Goal: Task Accomplishment & Management: Manage account settings

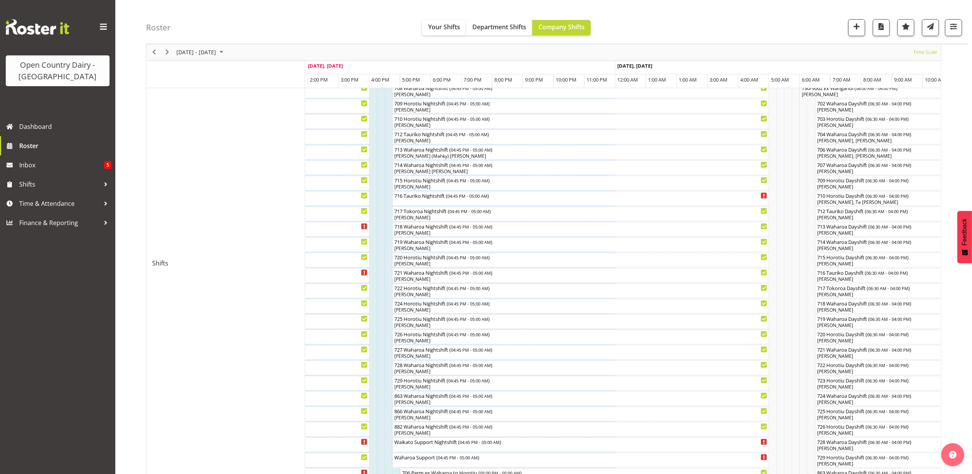
scroll to position [256, 0]
click at [401, 324] on div "[PERSON_NAME]" at bounding box center [581, 323] width 374 height 7
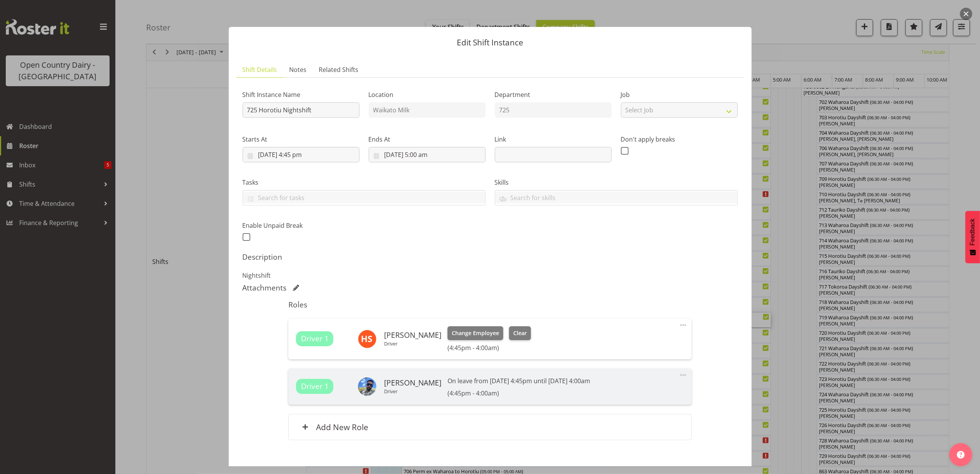
click at [966, 16] on button "button" at bounding box center [966, 14] width 12 height 12
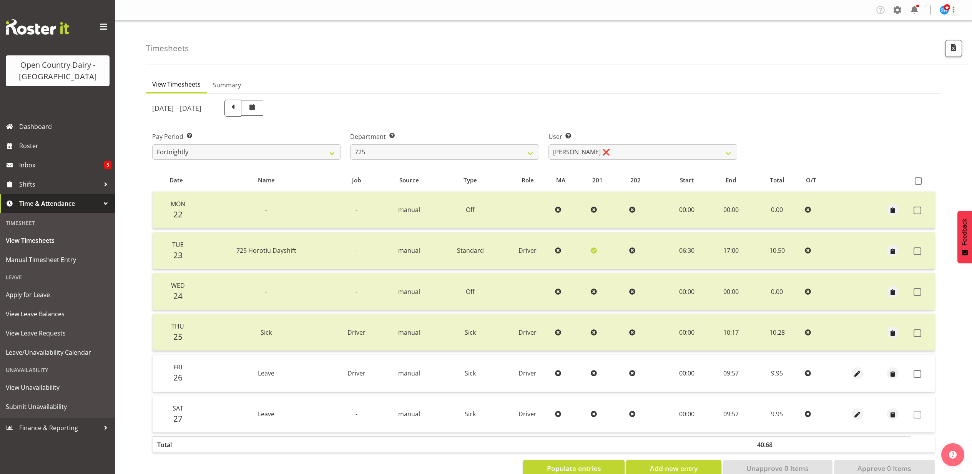
scroll to position [20, 0]
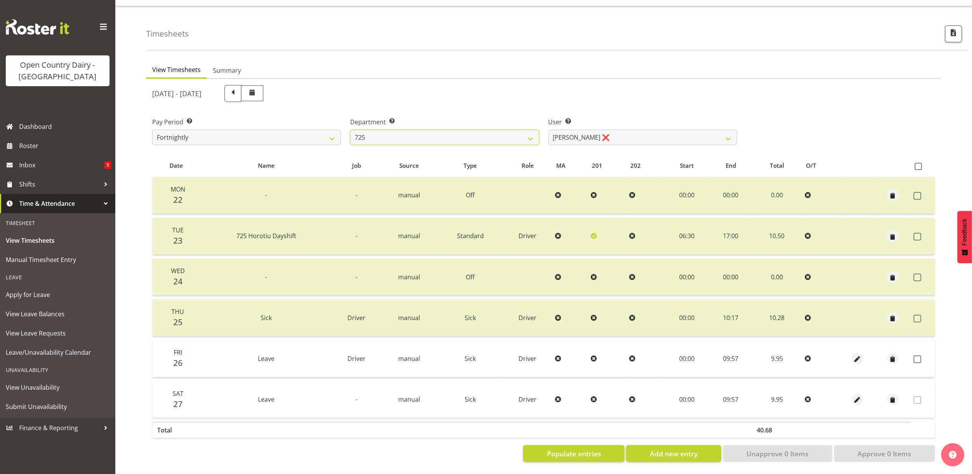
click at [373, 130] on select "701 702 703 704 705 706 707 708 709 710 711 712 713 714 715 716 717 718 719 720" at bounding box center [444, 137] width 189 height 15
drag, startPoint x: 0, startPoint y: 0, endPoint x: 373, endPoint y: 130, distance: 394.8
click at [373, 130] on select "701 702 703 704 705 706 707 708 709 710 711 712 713 714 715 716 717 718 719 720" at bounding box center [444, 137] width 189 height 15
click at [436, 130] on select "701 702 703 704 705 706 707 708 709 710 711 712 713 714 715 716 717 718 719 720" at bounding box center [444, 137] width 189 height 15
click at [350, 130] on select "701 702 703 704 705 706 707 708 709 710 711 712 713 714 715 716 717 718 719 720" at bounding box center [444, 137] width 189 height 15
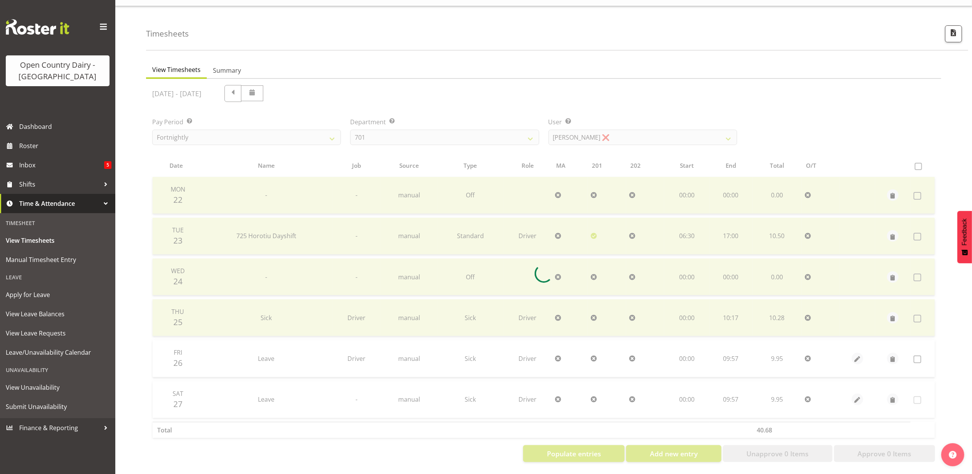
click at [575, 128] on div at bounding box center [543, 273] width 795 height 389
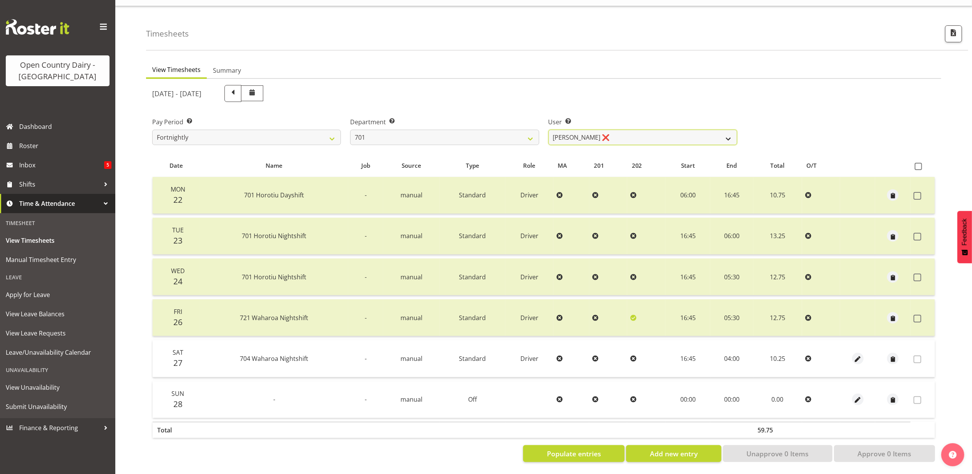
click at [576, 131] on select "[PERSON_NAME] ❌ [PERSON_NAME] ❌ [PERSON_NAME] ❌ [PERSON_NAME] ❌" at bounding box center [643, 137] width 189 height 15
click at [420, 130] on select "701 702 703 704 705 706 707 708 709 710 711 712 713 714 715 716 717 718 719 720" at bounding box center [444, 137] width 189 height 15
click at [350, 130] on select "701 702 703 704 705 706 707 708 709 710 711 712 713 714 715 716 717 718 719 720" at bounding box center [444, 137] width 189 height 15
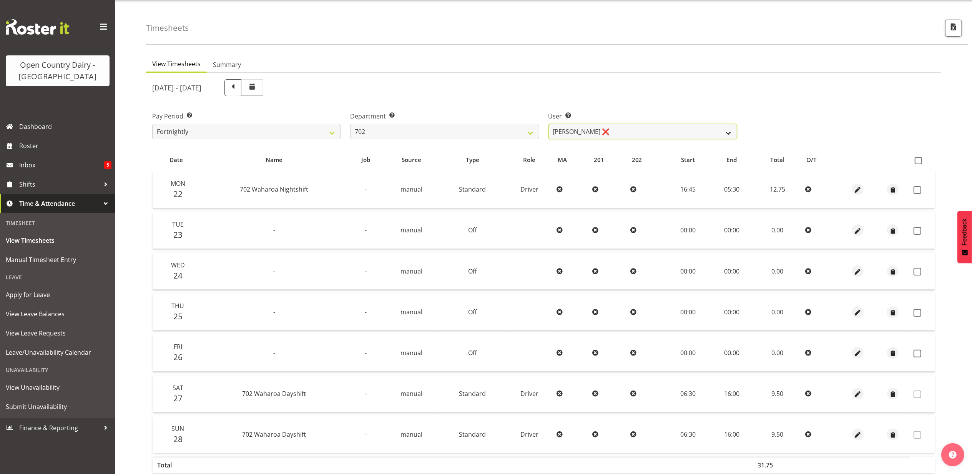
click at [573, 134] on select "[PERSON_NAME] ❌ [PERSON_NAME] ❌ [PERSON_NAME] ❌ [PERSON_NAME] ❌" at bounding box center [643, 131] width 189 height 15
click at [500, 126] on select "701 702 703 704 705 706 707 708 709 710 711 712 713 714 715 716 717 718 719 720" at bounding box center [444, 131] width 189 height 15
click at [350, 124] on select "701 702 703 704 705 706 707 708 709 710 711 712 713 714 715 716 717 718 719 720" at bounding box center [444, 131] width 189 height 15
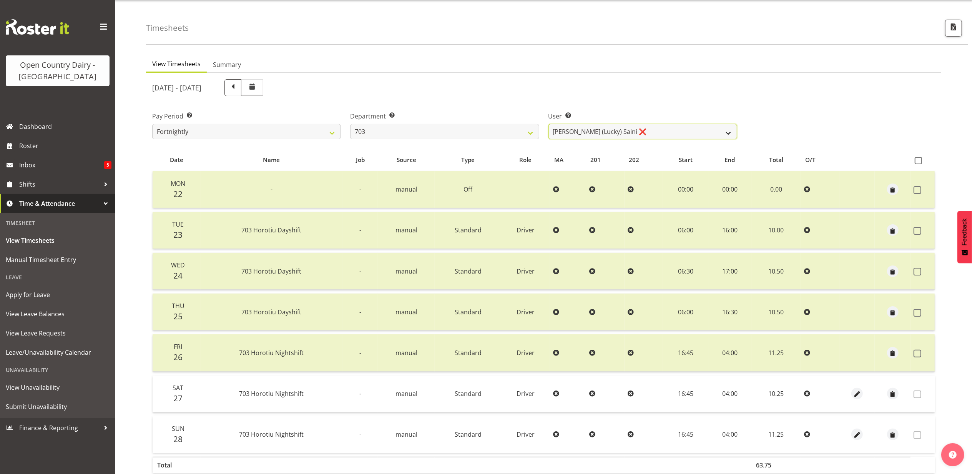
click at [590, 131] on select "[PERSON_NAME] (Lucky) Saini ❌ [PERSON_NAME] ❌ [PERSON_NAME] ❌" at bounding box center [643, 131] width 189 height 15
click at [452, 130] on select "701 702 703 704 705 706 707 708 709 710 711 712 713 714 715 716 717 718 719 720" at bounding box center [444, 131] width 189 height 15
click at [350, 124] on select "701 702 703 704 705 706 707 708 709 710 711 712 713 714 715 716 717 718 719 720" at bounding box center [444, 131] width 189 height 15
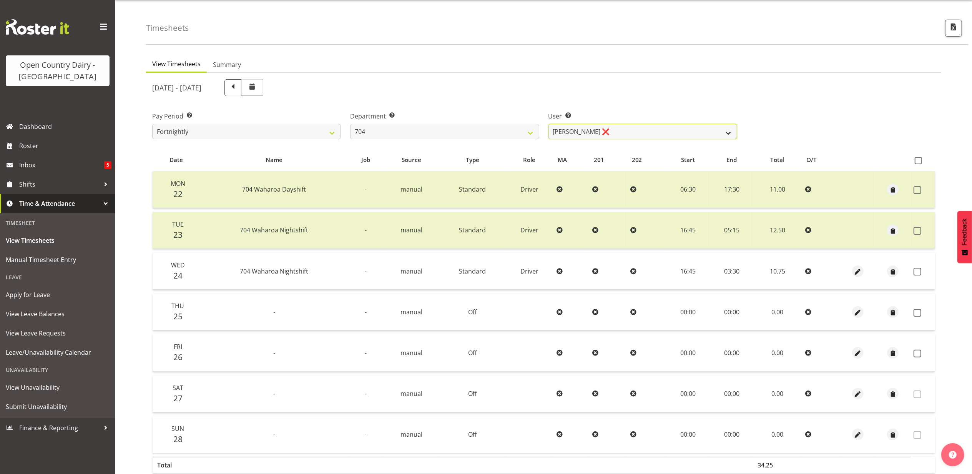
click at [589, 135] on select "[PERSON_NAME] ❌ [PERSON_NAME] ❌ [PERSON_NAME] ❌" at bounding box center [643, 131] width 189 height 15
click at [454, 130] on select "701 702 703 704 705 706 707 708 709 710 711 712 713 714 715 716 717 718 719 720" at bounding box center [444, 131] width 189 height 15
click at [350, 124] on select "701 702 703 704 705 706 707 708 709 710 711 712 713 714 715 716 717 718 719 720" at bounding box center [444, 131] width 189 height 15
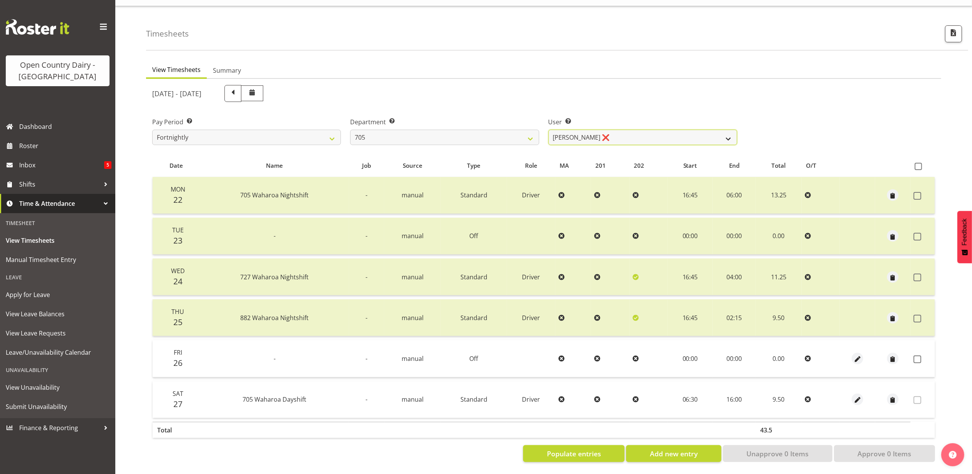
click at [571, 133] on select "[PERSON_NAME] ❌ [PERSON_NAME] ❌ [PERSON_NAME] ❌ [PERSON_NAME] ❌" at bounding box center [643, 137] width 189 height 15
click at [447, 134] on select "701 702 703 704 705 706 707 708 709 710 711 712 713 714 715 716 717 718 719 720" at bounding box center [444, 137] width 189 height 15
click at [350, 130] on select "701 702 703 704 705 706 707 708 709 710 711 712 713 714 715 716 717 718 719 720" at bounding box center [444, 137] width 189 height 15
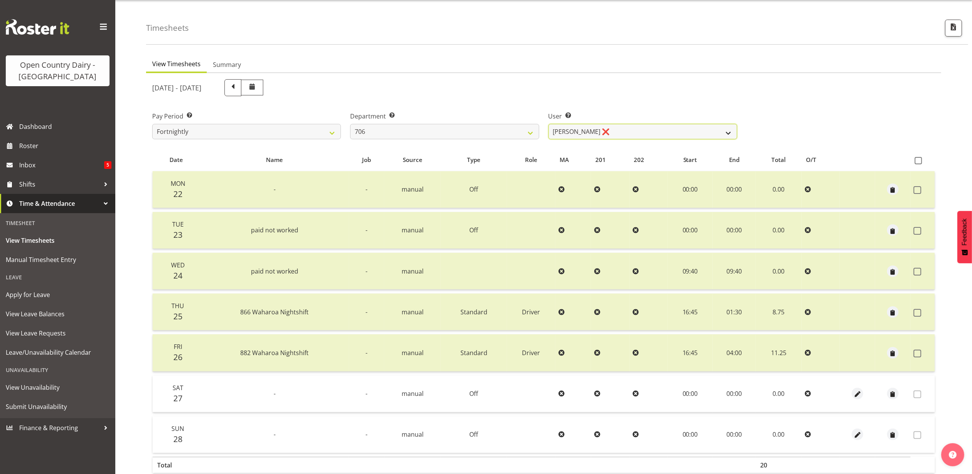
click at [577, 130] on select "[PERSON_NAME] ❌ [PERSON_NAME] ❌ [PERSON_NAME] ❌ [PERSON_NAME] ❌" at bounding box center [643, 131] width 189 height 15
click at [448, 131] on select "701 702 703 704 705 706 707 708 709 710 711 712 713 714 715 716 717 718 719 720" at bounding box center [444, 131] width 189 height 15
click at [350, 124] on select "701 702 703 704 705 706 707 708 709 710 711 712 713 714 715 716 717 718 719 720" at bounding box center [444, 131] width 189 height 15
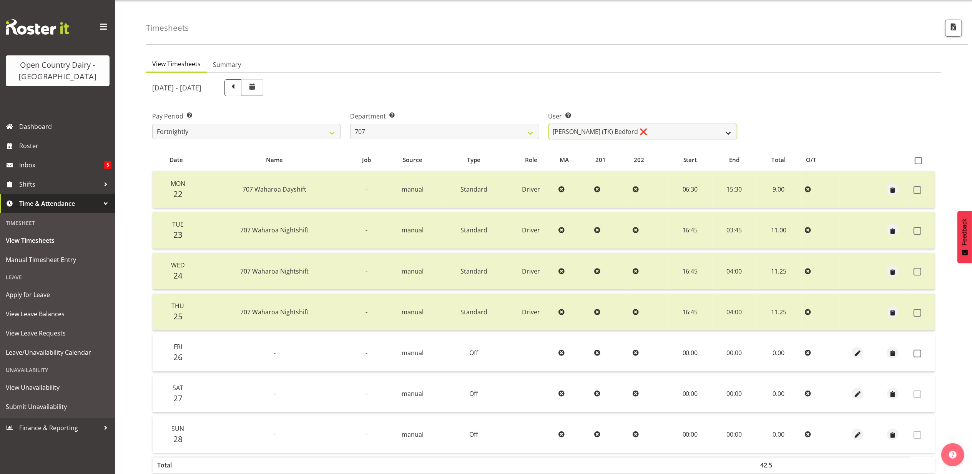
click at [610, 136] on select "[PERSON_NAME] (TK) Bedford ❌ [PERSON_NAME] (Junior) ❌ [PERSON_NAME] ❌" at bounding box center [643, 131] width 189 height 15
click at [361, 133] on select "701 702 703 704 705 706 707 708 709 710 711 712 713 714 715 716 717 718 719 720" at bounding box center [444, 131] width 189 height 15
click at [350, 124] on select "701 702 703 704 705 706 707 708 709 710 711 712 713 714 715 716 717 718 719 720" at bounding box center [444, 131] width 189 height 15
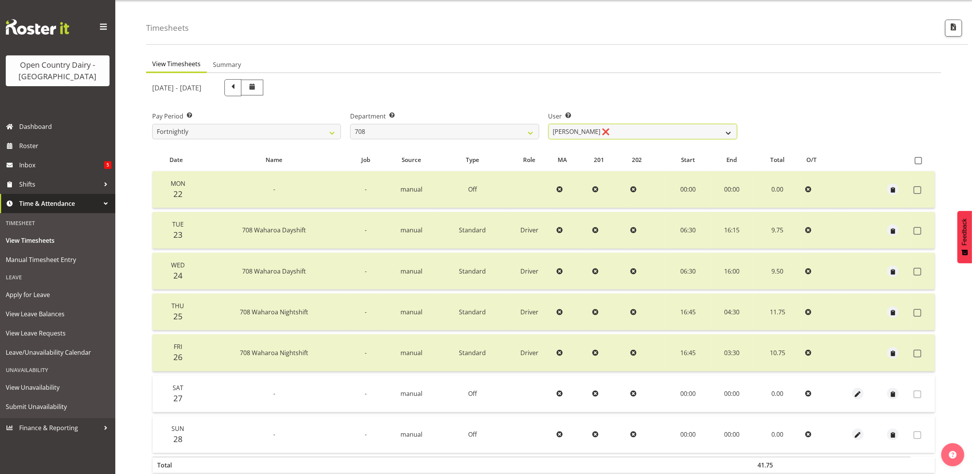
click at [576, 136] on select "[PERSON_NAME] ❌ [PERSON_NAME] ❌" at bounding box center [643, 131] width 189 height 15
click at [460, 131] on select "701 702 703 704 705 706 707 708 709 710 711 712 713 714 715 716 717 718 719 720" at bounding box center [444, 131] width 189 height 15
click at [350, 124] on select "701 702 703 704 705 706 707 708 709 710 711 712 713 714 715 716 717 718 719 720" at bounding box center [444, 131] width 189 height 15
click at [606, 120] on label "User Select user. Note: This is filtered down by the previous two drop-down ite…" at bounding box center [643, 115] width 189 height 9
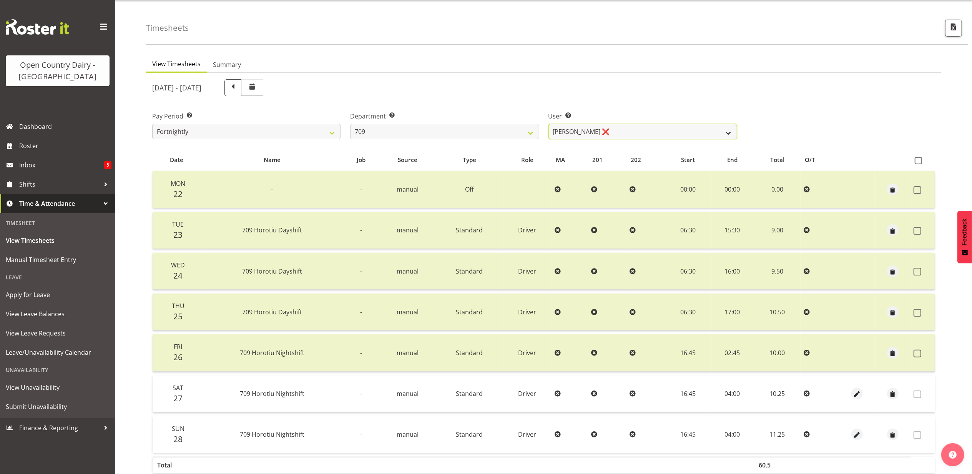
click at [606, 130] on select "[PERSON_NAME] ❌ [PERSON_NAME] ❌ [PERSON_NAME] ❌ [PERSON_NAME] ❌" at bounding box center [643, 131] width 189 height 15
click at [477, 137] on select "701 702 703 704 705 706 707 708 709 710 711 712 713 714 715 716 717 718 719 720" at bounding box center [444, 131] width 189 height 15
click at [350, 124] on select "701 702 703 704 705 706 707 708 709 710 711 712 713 714 715 716 717 718 719 720" at bounding box center [444, 131] width 189 height 15
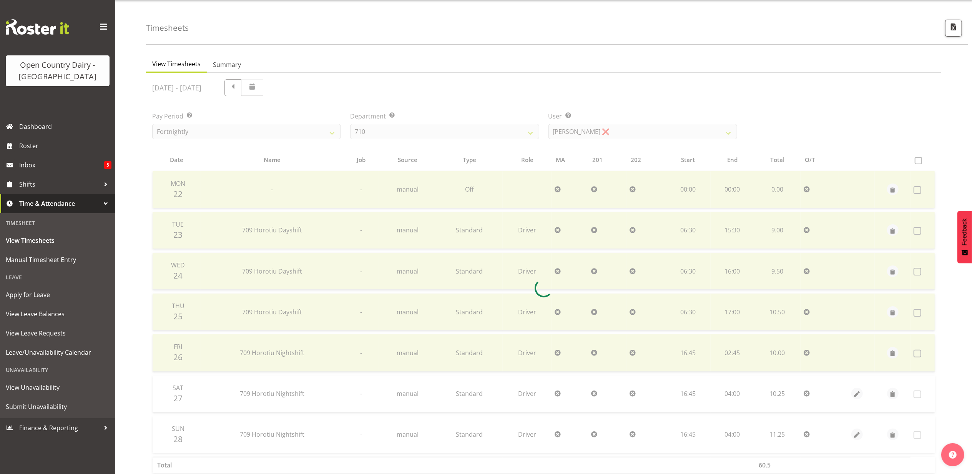
click at [573, 126] on div "[DATE] - [DATE] Pay Period Select which pay period you would like to view. Fort…" at bounding box center [543, 286] width 783 height 422
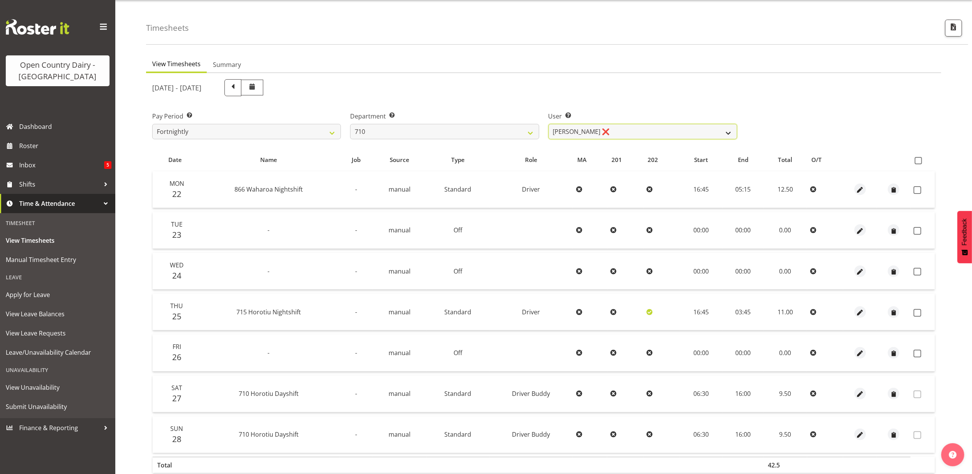
click at [573, 126] on select "[PERSON_NAME] ❌ [PERSON_NAME] ❌ [PERSON_NAME] ❌ [PERSON_NAME] ❌" at bounding box center [643, 131] width 189 height 15
click at [467, 128] on select "701 702 703 704 705 706 707 708 709 710 711 712 713 714 715 716 717 718 719 720" at bounding box center [444, 131] width 189 height 15
click at [350, 124] on select "701 702 703 704 705 706 707 708 709 710 711 712 713 714 715 716 717 718 719 720" at bounding box center [444, 131] width 189 height 15
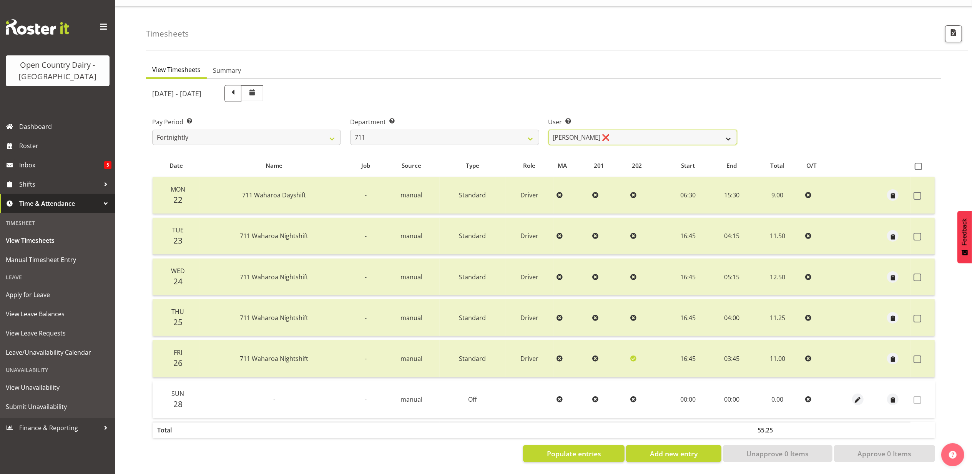
click at [567, 131] on select "[PERSON_NAME] ❌ [PERSON_NAME] ❌ [PERSON_NAME] ❌" at bounding box center [643, 137] width 189 height 15
click at [474, 133] on select "701 702 703 704 705 706 707 708 709 710 711 712 713 714 715 716 717 718 719 720" at bounding box center [444, 137] width 189 height 15
click at [350, 130] on select "701 702 703 704 705 706 707 708 709 710 711 712 713 714 715 716 717 718 719 720" at bounding box center [444, 137] width 189 height 15
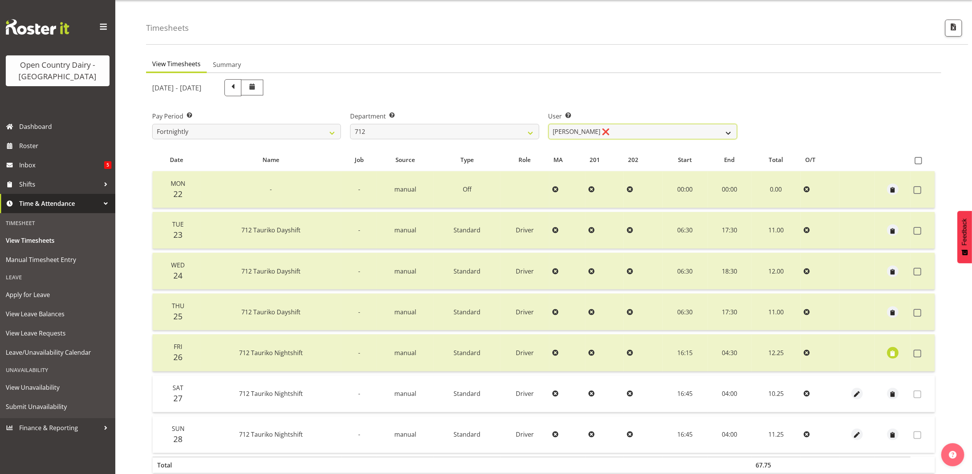
click at [577, 135] on select "[PERSON_NAME] ❌ [PERSON_NAME] ❌ Lucky Kau Kau ❌" at bounding box center [643, 131] width 189 height 15
click at [435, 138] on select "701 702 703 704 705 706 707 708 709 710 711 712 713 714 715 716 717 718 719 720" at bounding box center [444, 131] width 189 height 15
click at [350, 124] on select "701 702 703 704 705 706 707 708 709 710 711 712 713 714 715 716 717 718 719 720" at bounding box center [444, 131] width 189 height 15
click at [429, 140] on div "Department Select which department you would like to view. 701 702 703 704 705 …" at bounding box center [445, 122] width 198 height 43
click at [417, 126] on select "701 702 703 704 705 706 707 708 709 710 711 712 713 714 715 716 717 718 719 720" at bounding box center [444, 131] width 189 height 15
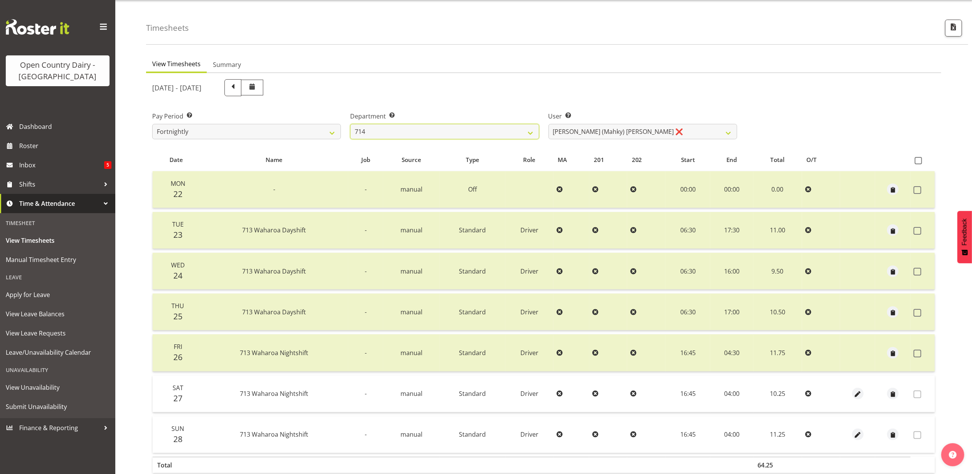
click at [350, 124] on select "701 702 703 704 705 706 707 708 709 710 711 712 713 714 715 716 717 718 719 720" at bounding box center [444, 131] width 189 height 15
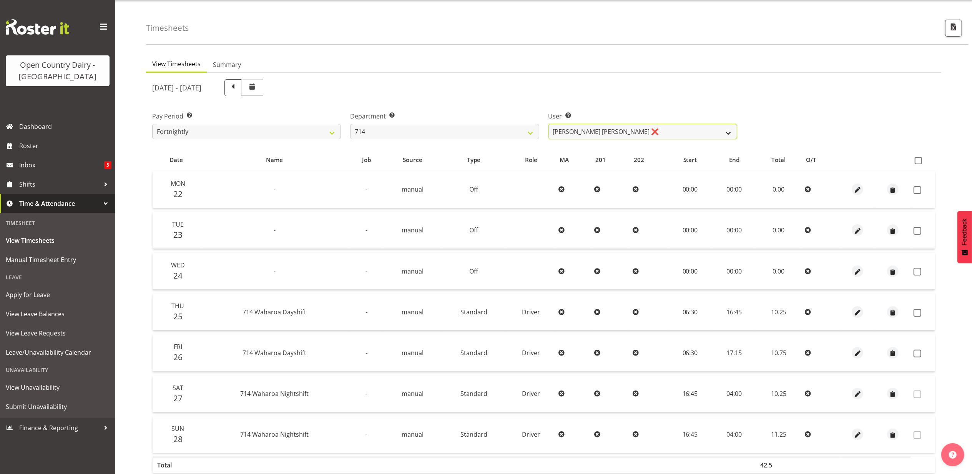
click at [589, 132] on select "[PERSON_NAME] [PERSON_NAME] ❌ [PERSON_NAME] ❌ [PERSON_NAME] ❌ [PERSON_NAME] Gae…" at bounding box center [643, 131] width 189 height 15
click at [460, 137] on select "701 702 703 704 705 706 707 708 709 710 711 712 713 714 715 716 717 718 719 720" at bounding box center [444, 131] width 189 height 15
click at [350, 124] on select "701 702 703 704 705 706 707 708 709 710 711 712 713 714 715 716 717 718 719 720" at bounding box center [444, 131] width 189 height 15
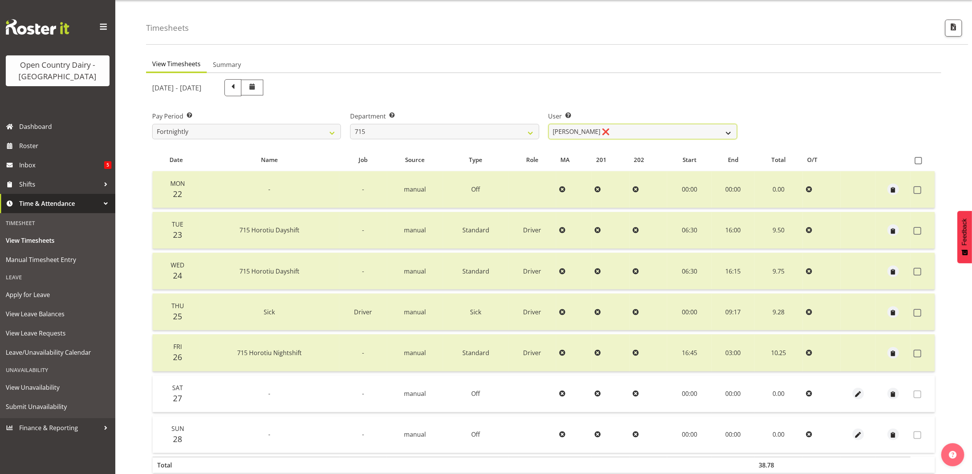
click at [592, 133] on select "[PERSON_NAME] ❌ [PERSON_NAME] ❌ [PERSON_NAME] ❌ [PERSON_NAME] ❌" at bounding box center [643, 131] width 189 height 15
click at [500, 131] on select "701 702 703 704 705 706 707 708 709 710 711 712 713 714 715 716 717 718 719 720" at bounding box center [444, 131] width 189 height 15
click at [350, 124] on select "701 702 703 704 705 706 707 708 709 710 711 712 713 714 715 716 717 718 719 720" at bounding box center [444, 131] width 189 height 15
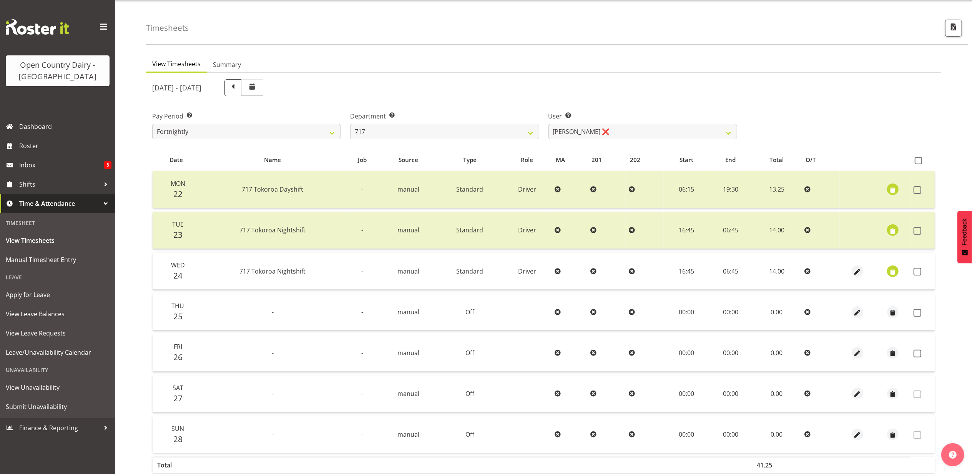
click at [585, 128] on div "[DATE] - [DATE] Pay Period Select which pay period you would like to view. Fort…" at bounding box center [543, 286] width 783 height 422
click at [585, 128] on select "[PERSON_NAME] ❌ Dodge [PERSON_NAME] ❌ [PERSON_NAME] ❌ [PERSON_NAME] ❌" at bounding box center [643, 131] width 189 height 15
drag, startPoint x: 512, startPoint y: 128, endPoint x: 495, endPoint y: 135, distance: 18.6
click at [512, 128] on select "701 702 703 704 705 706 707 708 709 710 711 712 713 714 715 716 717 718 719 720" at bounding box center [444, 131] width 189 height 15
click at [350, 124] on select "701 702 703 704 705 706 707 708 709 710 711 712 713 714 715 716 717 718 719 720" at bounding box center [444, 131] width 189 height 15
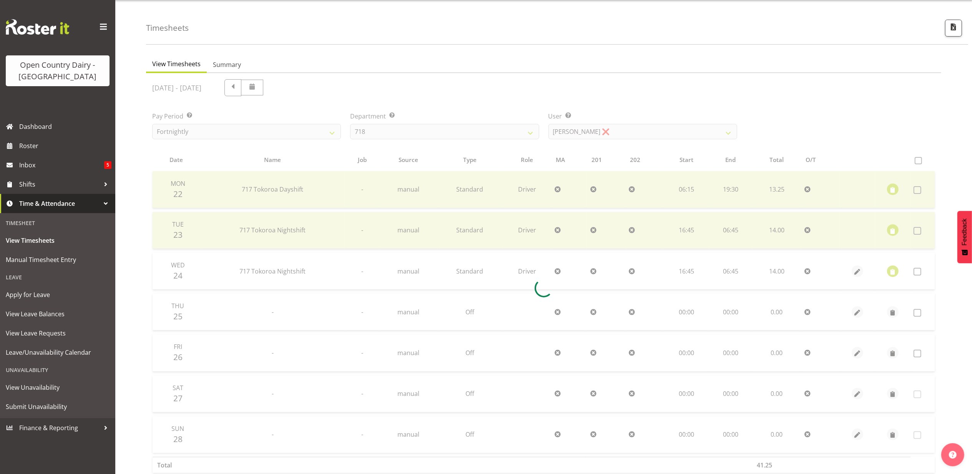
click at [573, 138] on div "[DATE] - [DATE] Pay Period Select which pay period you would like to view. Fort…" at bounding box center [543, 286] width 783 height 422
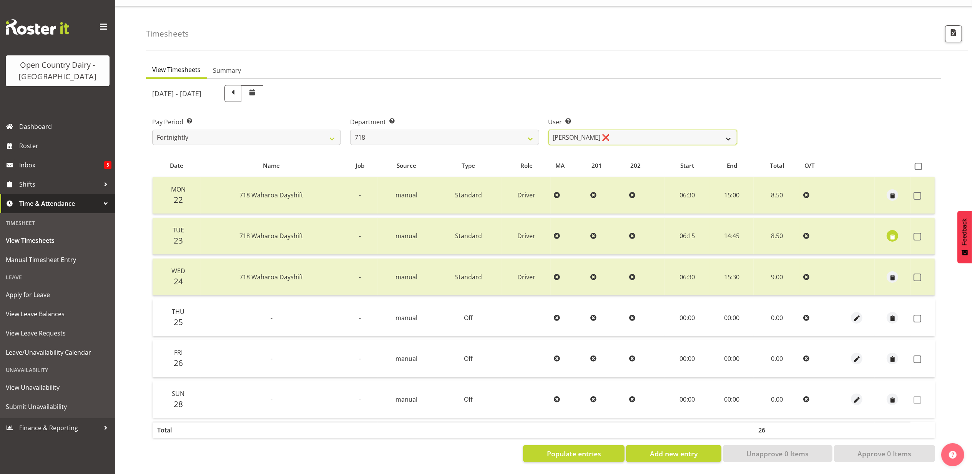
click at [577, 130] on select "[PERSON_NAME] ❌ [PERSON_NAME] ❌ [PERSON_NAME] ❌ [PERSON_NAME] ❌" at bounding box center [643, 137] width 189 height 15
click at [468, 130] on select "701 702 703 704 705 706 707 708 709 710 711 712 713 714 715 716 717 718 719 720" at bounding box center [444, 137] width 189 height 15
click at [350, 130] on select "701 702 703 704 705 706 707 708 709 710 711 712 713 714 715 716 717 718 719 720" at bounding box center [444, 137] width 189 height 15
click at [424, 130] on select "701 702 703 704 705 706 707 708 709 710 711 712 713 714 715 716 717 718 719 720" at bounding box center [444, 137] width 189 height 15
click at [350, 130] on select "701 702 703 704 705 706 707 708 709 710 711 712 713 714 715 716 717 718 719 720" at bounding box center [444, 137] width 189 height 15
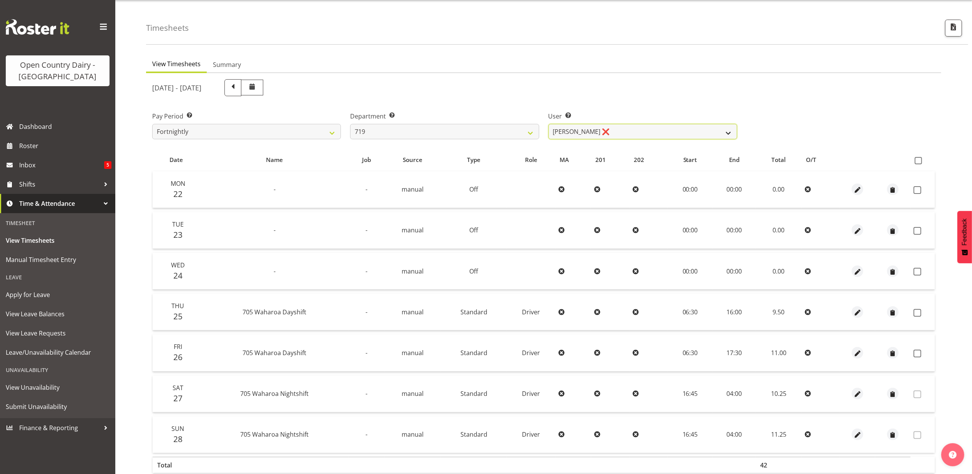
click at [590, 133] on select "[PERSON_NAME] ❌ [PERSON_NAME] ❌ [PERSON_NAME] ❌" at bounding box center [643, 131] width 189 height 15
click at [419, 136] on select "701 702 703 704 705 706 707 708 709 710 711 712 713 714 715 716 717 718 719 720" at bounding box center [444, 131] width 189 height 15
click at [350, 124] on select "701 702 703 704 705 706 707 708 709 710 711 712 713 714 715 716 717 718 719 720" at bounding box center [444, 131] width 189 height 15
click at [583, 130] on div "[DATE] - [DATE] Pay Period Select which pay period you would like to view. Fort…" at bounding box center [543, 286] width 783 height 422
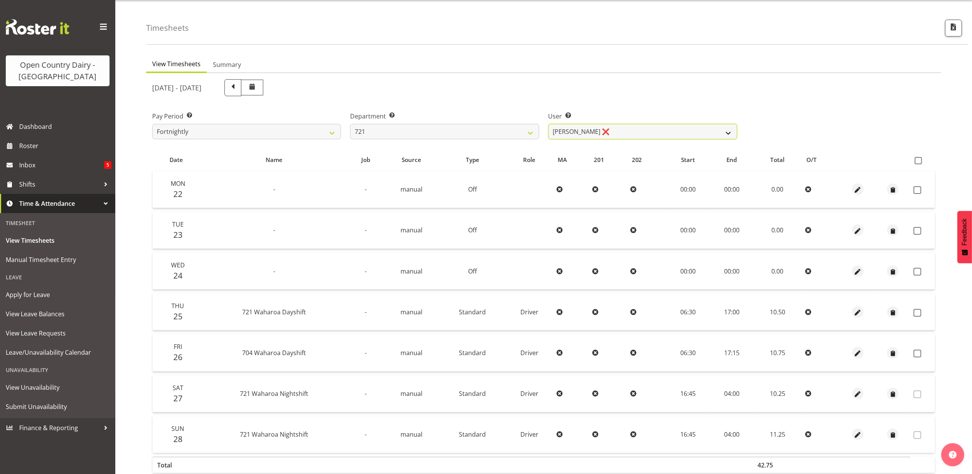
click at [583, 130] on select "[PERSON_NAME] ❌ [PERSON_NAME] ❌ [PERSON_NAME] ✔" at bounding box center [643, 131] width 189 height 15
drag, startPoint x: 583, startPoint y: 130, endPoint x: 572, endPoint y: 133, distance: 11.2
click at [583, 130] on select "[PERSON_NAME] ❌ [PERSON_NAME] ❌ [PERSON_NAME] ✔" at bounding box center [643, 131] width 189 height 15
click at [450, 131] on select "701 702 703 704 705 706 707 708 709 710 711 712 713 714 715 716 717 718 719 720" at bounding box center [444, 131] width 189 height 15
click at [350, 124] on select "701 702 703 704 705 706 707 708 709 710 711 712 713 714 715 716 717 718 719 720" at bounding box center [444, 131] width 189 height 15
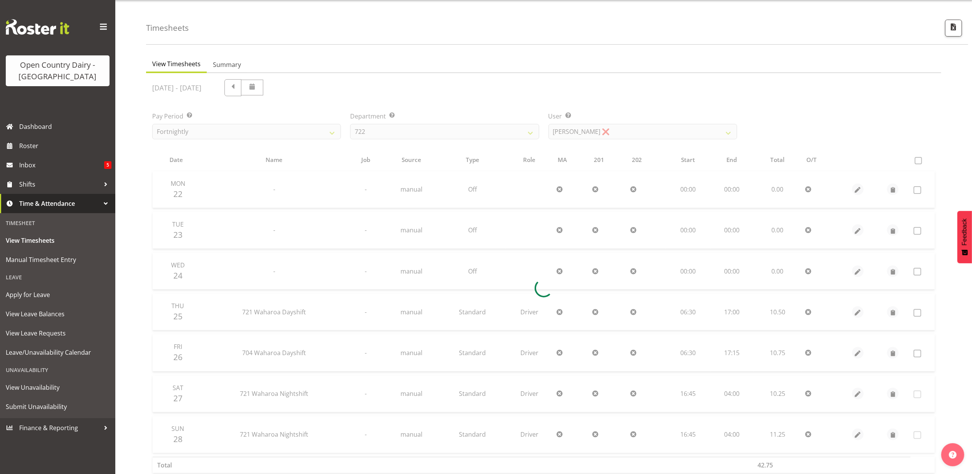
click at [575, 134] on div "[DATE] - [DATE] Pay Period Select which pay period you would like to view. Fort…" at bounding box center [543, 286] width 783 height 422
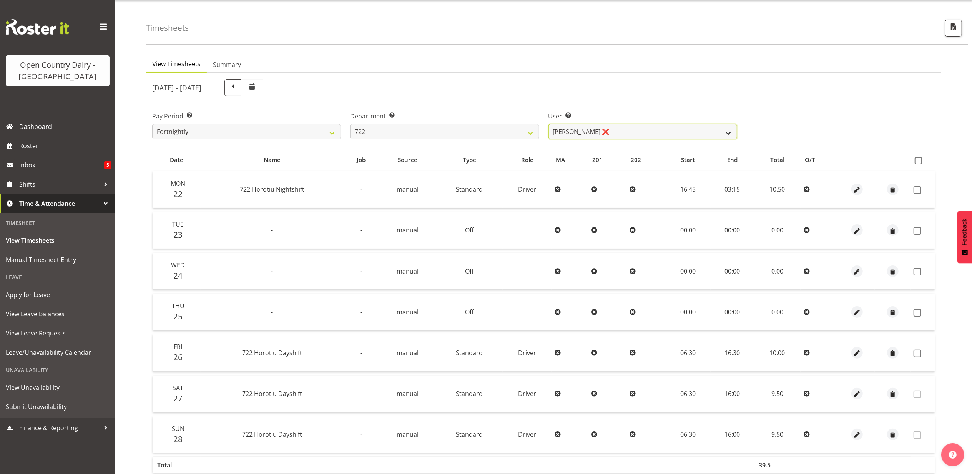
click at [575, 134] on select "[PERSON_NAME] ❌ [PERSON_NAME] ❌ [PERSON_NAME] ❌" at bounding box center [643, 131] width 189 height 15
click at [494, 128] on select "701 702 703 704 705 706 707 708 709 710 711 712 713 714 715 716 717 718 719 720" at bounding box center [444, 131] width 189 height 15
click at [350, 124] on select "701 702 703 704 705 706 707 708 709 710 711 712 713 714 715 716 717 718 719 720" at bounding box center [444, 131] width 189 height 15
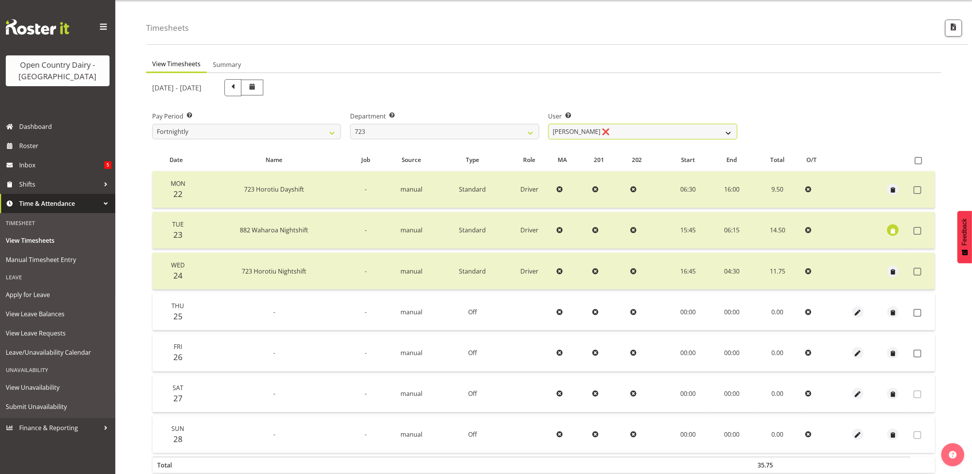
click at [577, 130] on select "[PERSON_NAME] ❌ [PERSON_NAME] ❌ [PERSON_NAME] ❌ [PERSON_NAME] ❌" at bounding box center [643, 131] width 189 height 15
drag, startPoint x: 465, startPoint y: 126, endPoint x: 460, endPoint y: 131, distance: 6.8
click at [465, 126] on select "701 702 703 704 705 706 707 708 709 710 711 712 713 714 715 716 717 718 719 720" at bounding box center [444, 131] width 189 height 15
click at [350, 124] on select "701 702 703 704 705 706 707 708 709 710 711 712 713 714 715 716 717 718 719 720" at bounding box center [444, 131] width 189 height 15
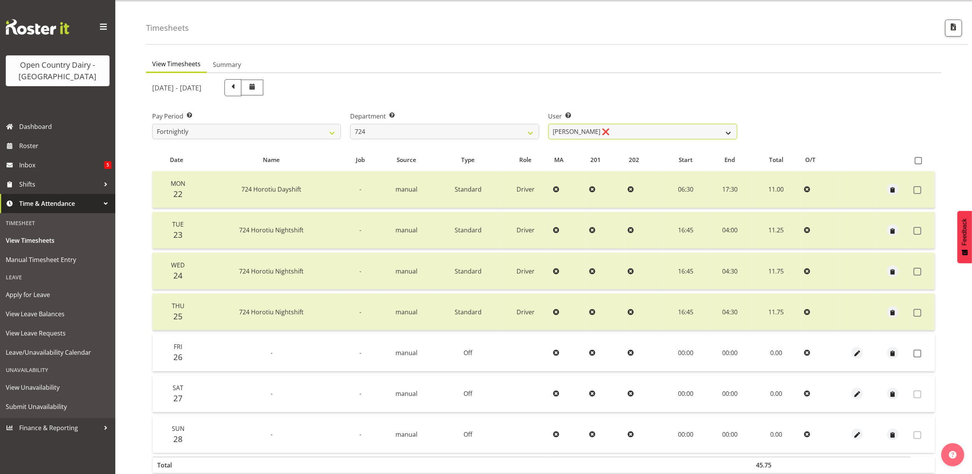
click at [598, 136] on select "[PERSON_NAME] ❌ [PERSON_NAME] ❌ [PERSON_NAME] ❌" at bounding box center [643, 131] width 189 height 15
click at [483, 125] on select "701 702 703 704 705 706 707 708 709 710 711 712 713 714 715 716 717 718 719 720" at bounding box center [444, 131] width 189 height 15
click at [350, 124] on select "701 702 703 704 705 706 707 708 709 710 711 712 713 714 715 716 717 718 719 720" at bounding box center [444, 131] width 189 height 15
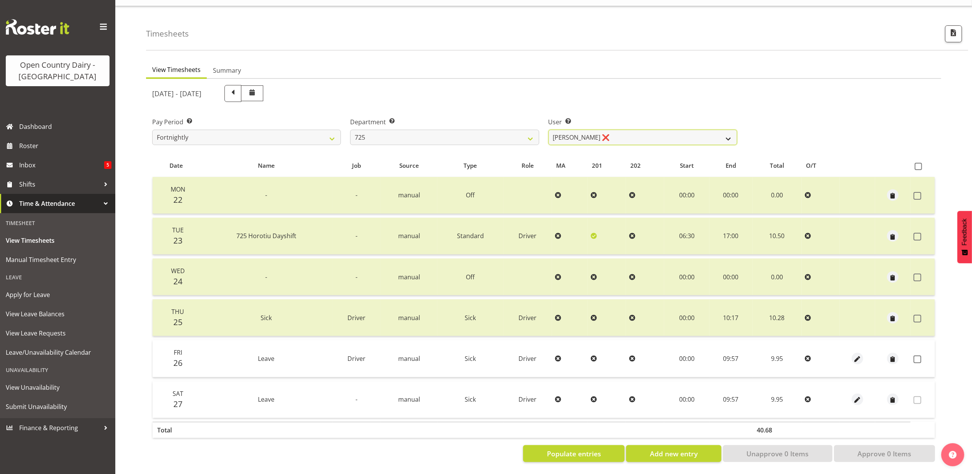
click at [590, 135] on select "[PERSON_NAME] ❌ [PERSON_NAME] [PERSON_NAME] ❌ [PERSON_NAME] ❌ [PERSON_NAME] ❌" at bounding box center [643, 137] width 189 height 15
click at [500, 131] on select "701 702 703 704 705 706 707 708 709 710 711 712 713 714 715 716 717 718 719 720" at bounding box center [444, 137] width 189 height 15
select select "808"
click at [350, 130] on select "701 702 703 704 705 706 707 708 709 710 711 712 713 714 715 716 717 718 719 720" at bounding box center [444, 137] width 189 height 15
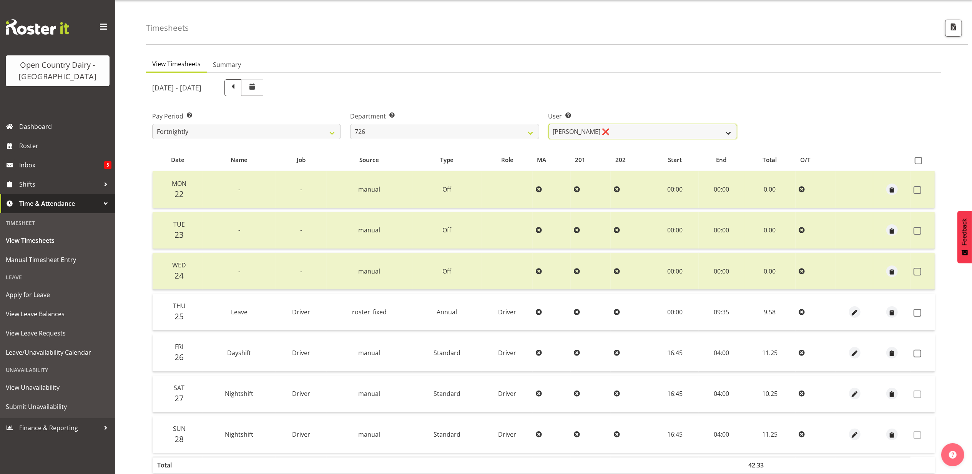
click at [569, 135] on select "[PERSON_NAME] ❌ [PERSON_NAME] ❌ [PERSON_NAME] ❌ [PERSON_NAME] ❌" at bounding box center [643, 131] width 189 height 15
